Goal: Task Accomplishment & Management: Use online tool/utility

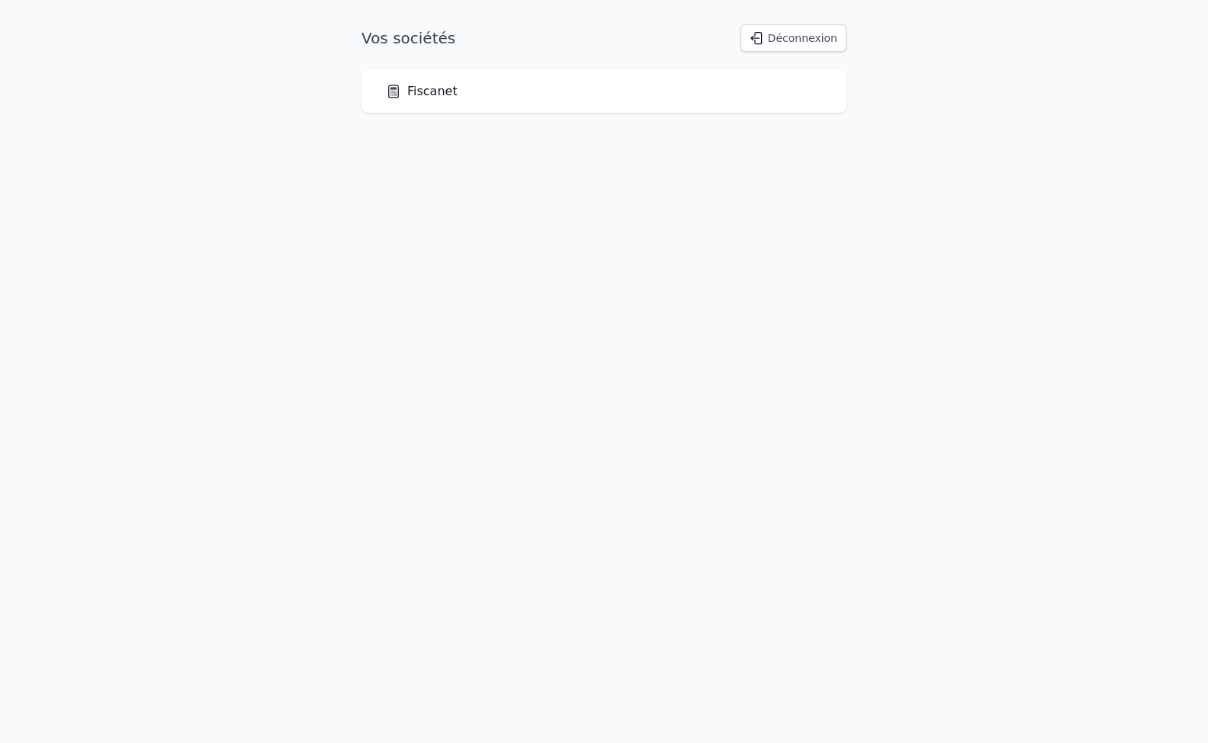
click at [421, 98] on link "Fiscanet" at bounding box center [422, 91] width 72 height 18
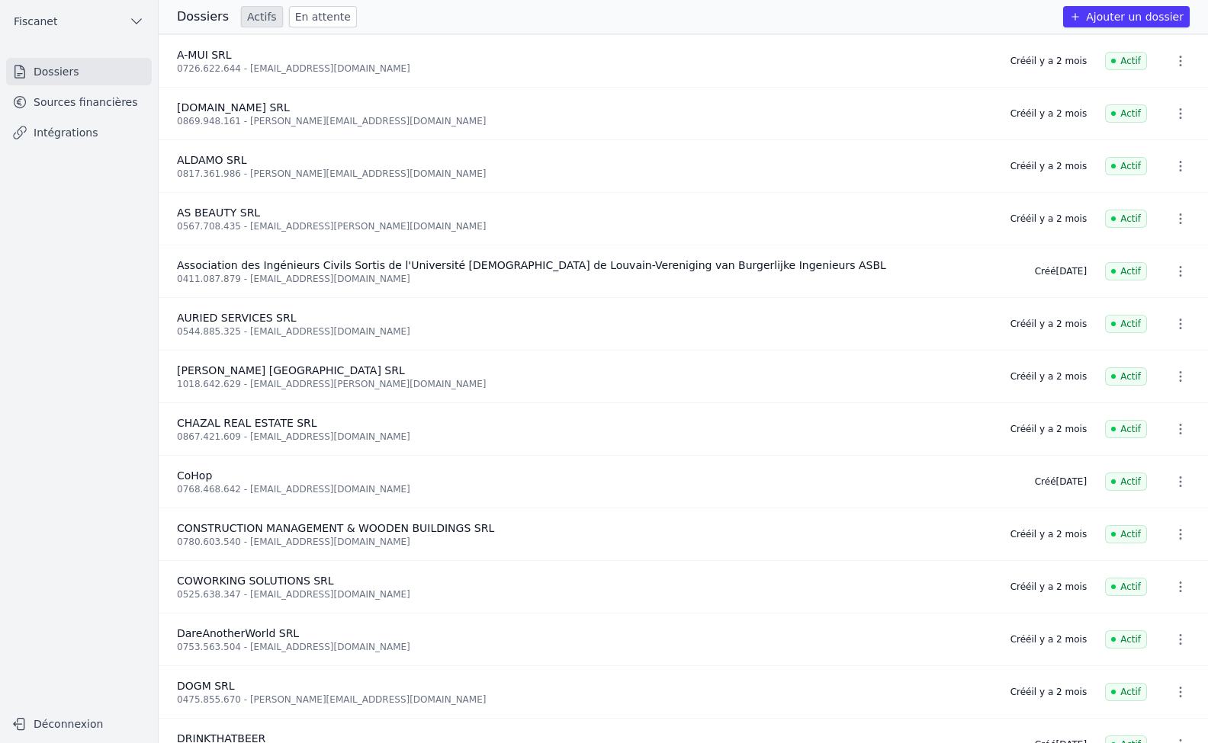
click at [63, 136] on link "Intégrations" at bounding box center [79, 132] width 146 height 27
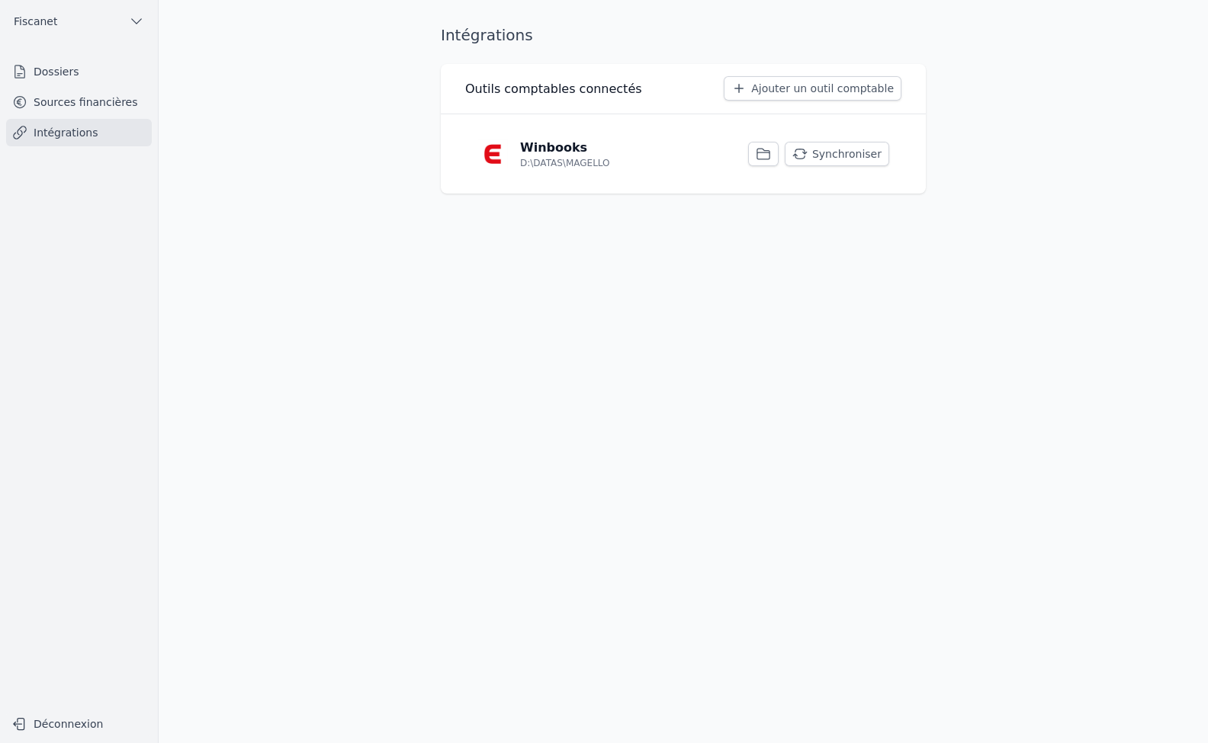
click at [838, 159] on button "Synchroniser" at bounding box center [837, 154] width 104 height 24
